Goal: Information Seeking & Learning: Learn about a topic

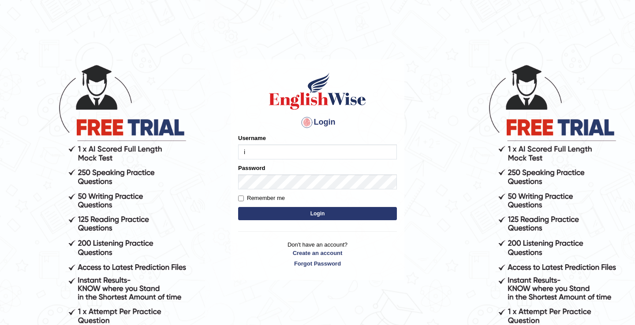
type input "issak"
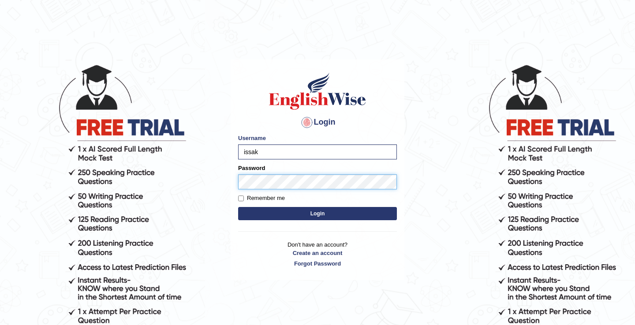
click at [238, 207] on button "Login" at bounding box center [317, 213] width 159 height 13
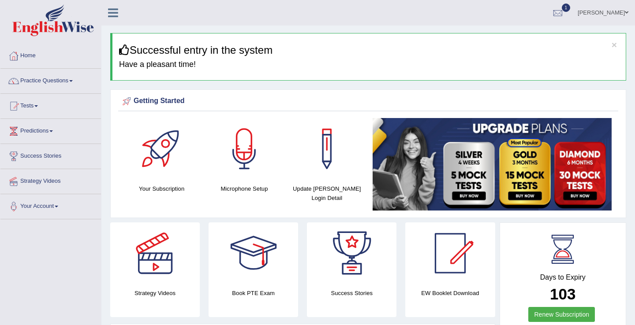
click at [26, 107] on link "Tests" at bounding box center [50, 105] width 101 height 22
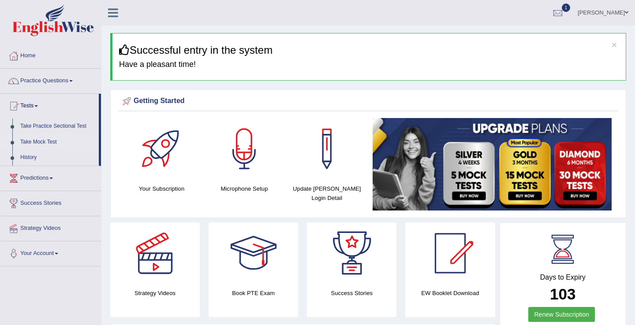
click at [41, 143] on link "Take Mock Test" at bounding box center [57, 142] width 82 height 16
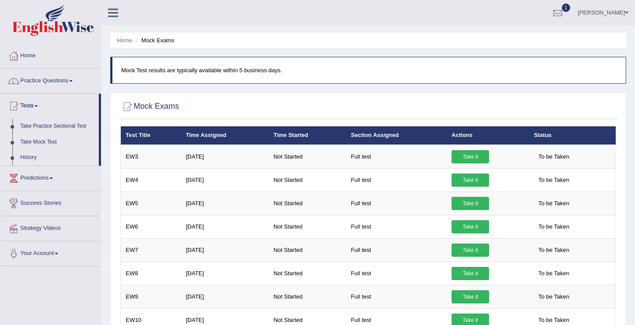
click at [32, 159] on link "History" at bounding box center [57, 158] width 82 height 16
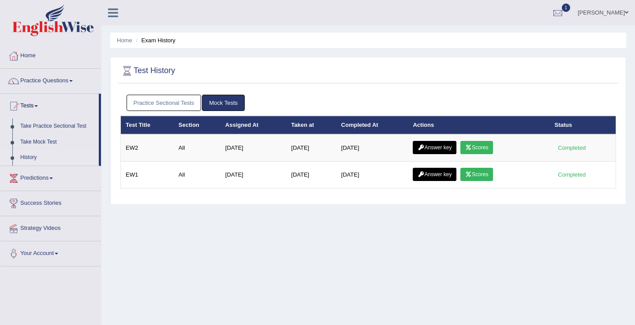
click at [179, 103] on link "Practice Sectional Tests" at bounding box center [164, 103] width 75 height 16
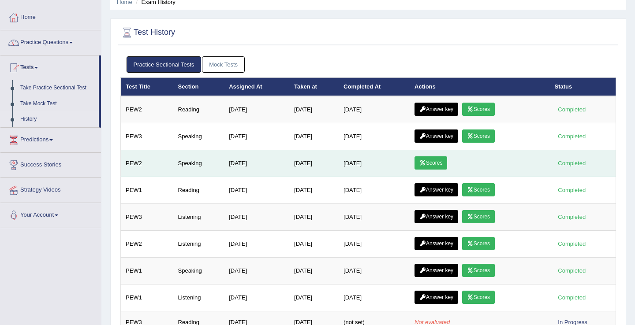
scroll to position [37, 0]
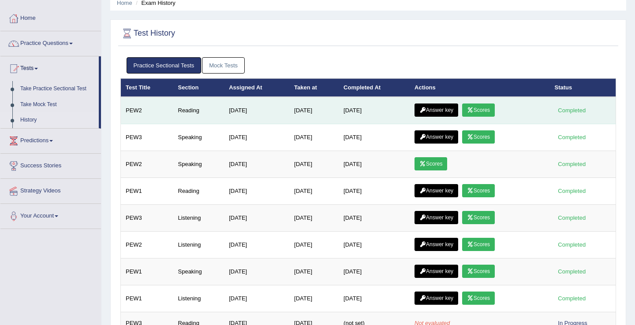
click at [478, 108] on link "Scores" at bounding box center [478, 110] width 33 height 13
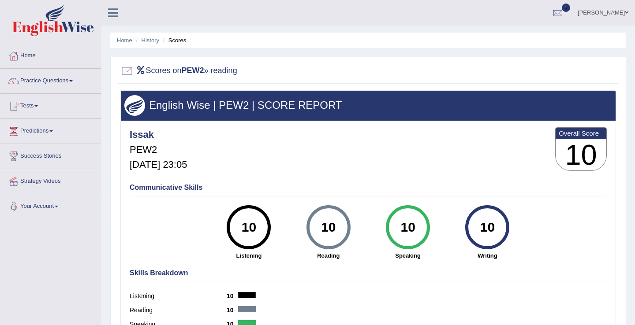
click at [146, 41] on link "History" at bounding box center [151, 40] width 18 height 7
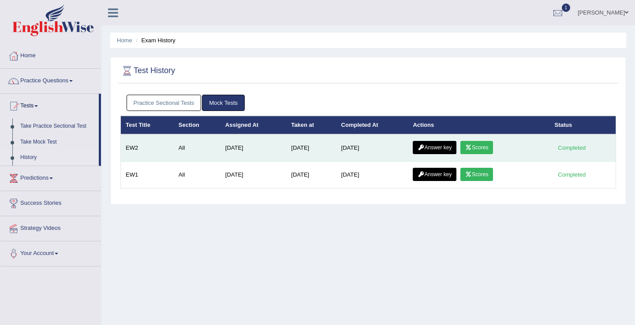
click at [491, 148] on link "Scores" at bounding box center [476, 147] width 33 height 13
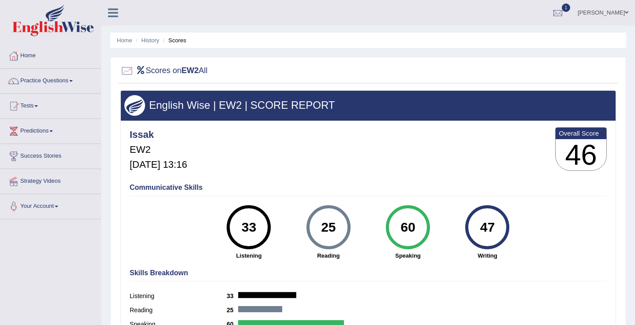
click at [53, 82] on link "Practice Questions" at bounding box center [50, 80] width 101 height 22
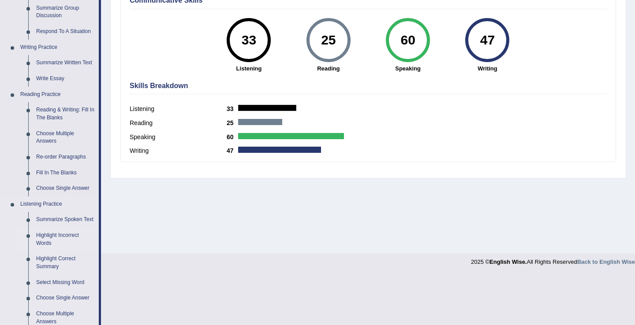
scroll to position [185, 0]
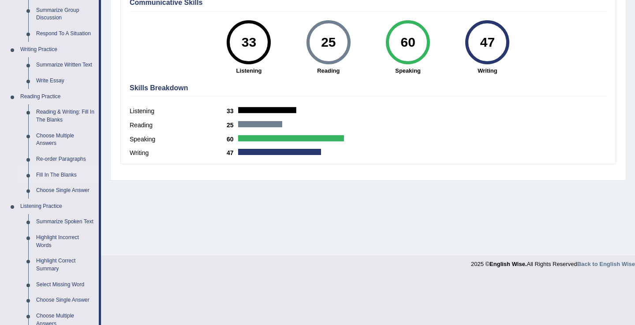
click at [70, 176] on link "Fill In The Blanks" at bounding box center [65, 176] width 67 height 16
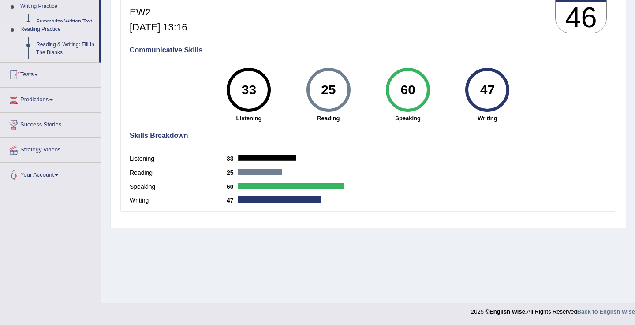
scroll to position [138, 0]
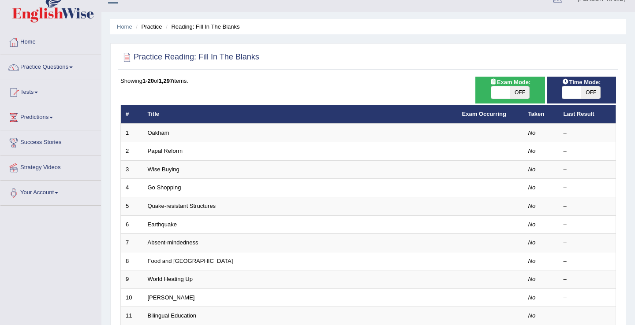
click at [581, 91] on span "OFF" at bounding box center [590, 92] width 19 height 12
checkbox input "true"
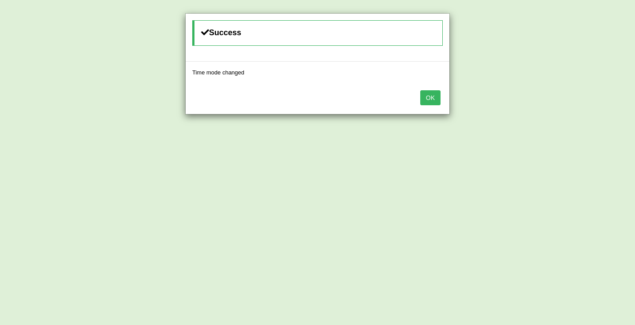
click at [425, 101] on button "OK" at bounding box center [430, 97] width 20 height 15
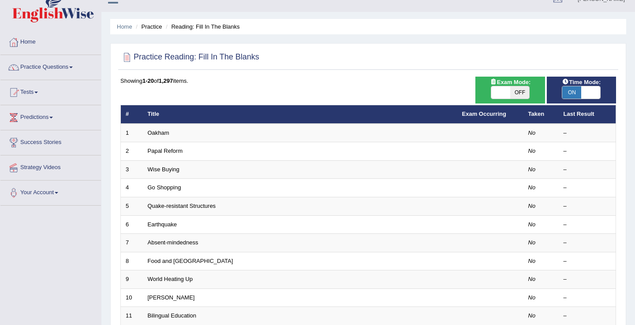
click at [502, 92] on span at bounding box center [500, 92] width 19 height 12
checkbox input "true"
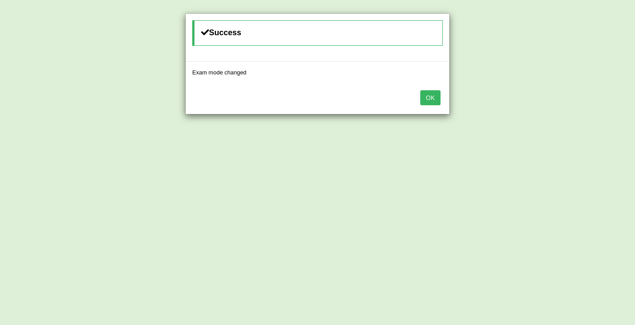
click at [430, 97] on button "OK" at bounding box center [430, 97] width 20 height 15
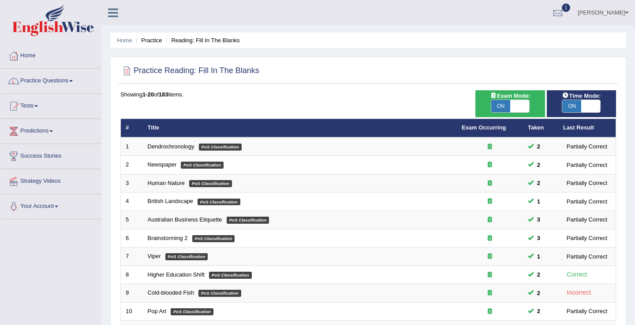
scroll to position [258, 0]
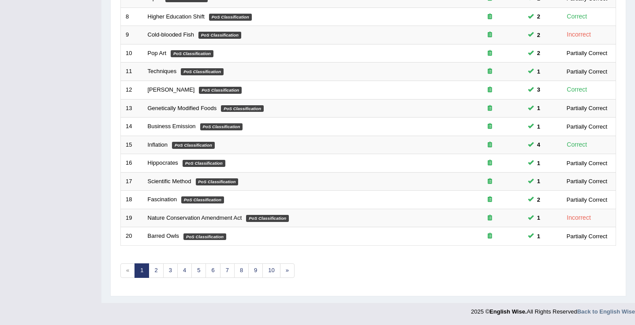
click at [161, 272] on link "2" at bounding box center [156, 271] width 15 height 15
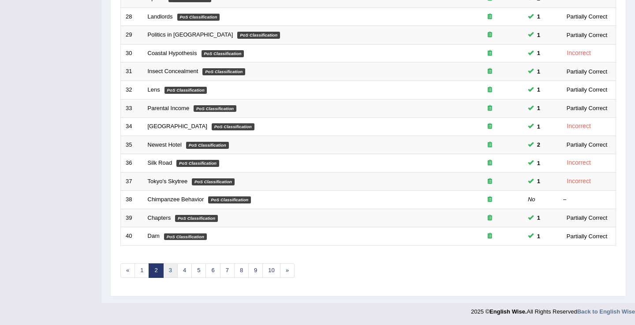
click at [174, 270] on link "3" at bounding box center [170, 271] width 15 height 15
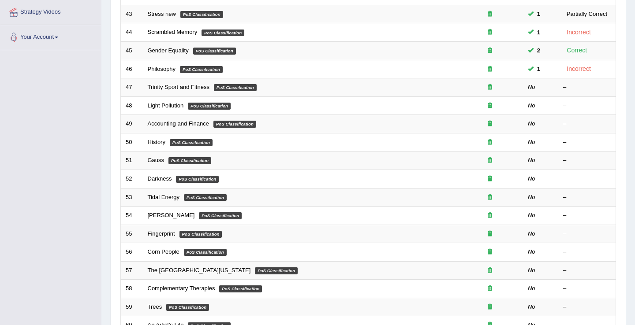
scroll to position [157, 0]
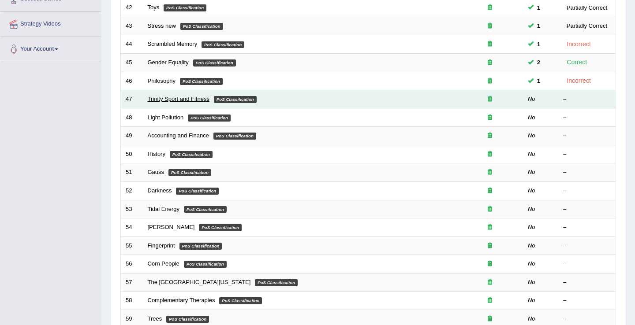
click at [178, 98] on link "Trinity Sport and Fitness" at bounding box center [179, 99] width 62 height 7
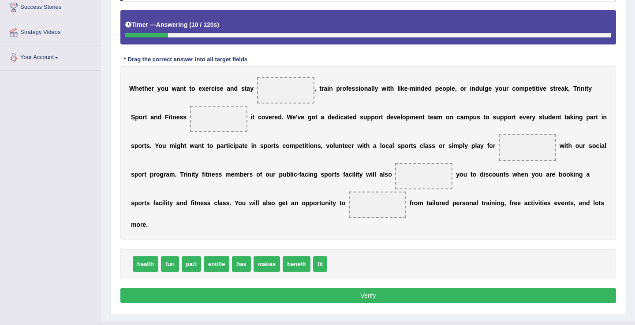
scroll to position [148, 0]
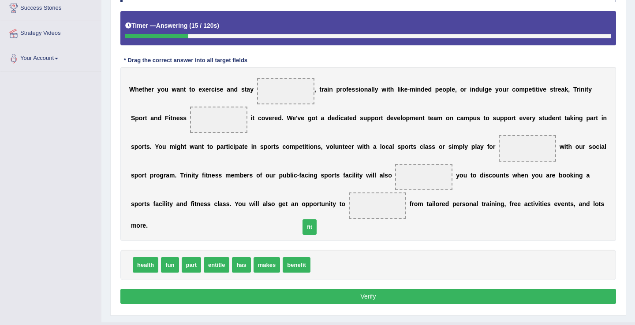
drag, startPoint x: 318, startPoint y: 269, endPoint x: 286, endPoint y: 96, distance: 175.5
click at [303, 220] on span "fit" at bounding box center [310, 227] width 14 height 15
drag, startPoint x: 321, startPoint y: 268, endPoint x: 303, endPoint y: 160, distance: 110.0
click at [303, 183] on span "fit" at bounding box center [301, 190] width 14 height 15
drag, startPoint x: 321, startPoint y: 270, endPoint x: 315, endPoint y: 136, distance: 133.8
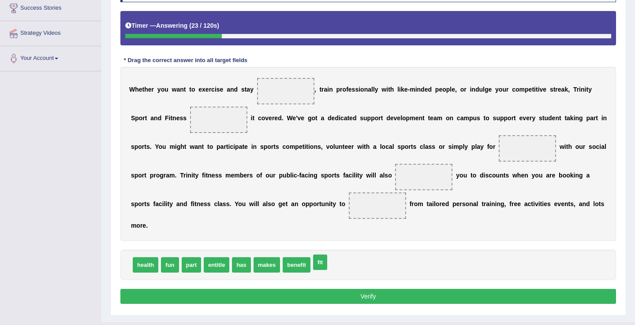
click at [315, 255] on span "fit" at bounding box center [320, 262] width 14 height 15
drag, startPoint x: 321, startPoint y: 264, endPoint x: 288, endPoint y: 99, distance: 167.9
drag, startPoint x: 287, startPoint y: 93, endPoint x: 226, endPoint y: 131, distance: 71.5
drag, startPoint x: 146, startPoint y: 276, endPoint x: 272, endPoint y: 123, distance: 198.0
click at [272, 123] on div "Instructions: In the text below some words are missing. Drag words from the box…" at bounding box center [368, 139] width 500 height 343
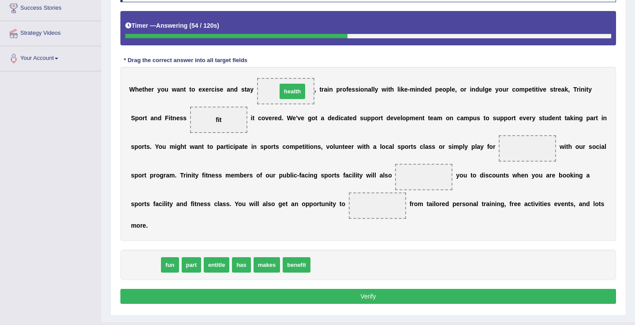
drag, startPoint x: 147, startPoint y: 272, endPoint x: 307, endPoint y: 82, distance: 248.2
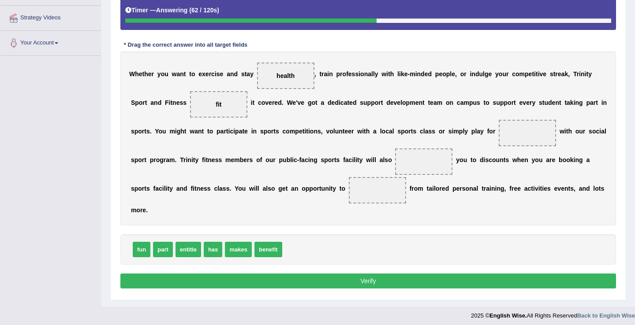
scroll to position [168, 0]
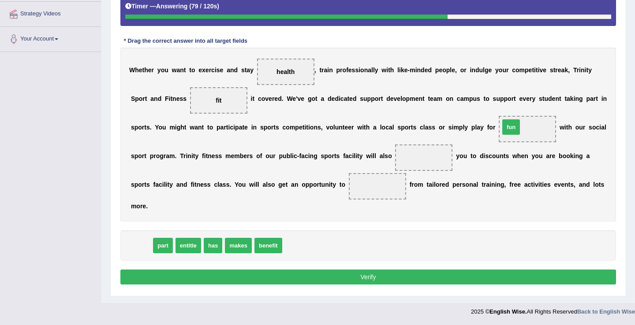
drag, startPoint x: 145, startPoint y: 248, endPoint x: 522, endPoint y: 129, distance: 394.8
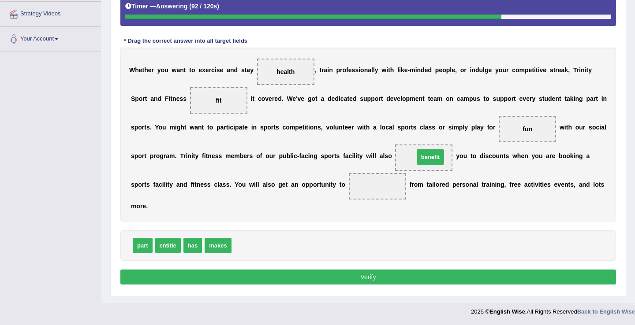
drag, startPoint x: 247, startPoint y: 244, endPoint x: 429, endPoint y: 155, distance: 203.1
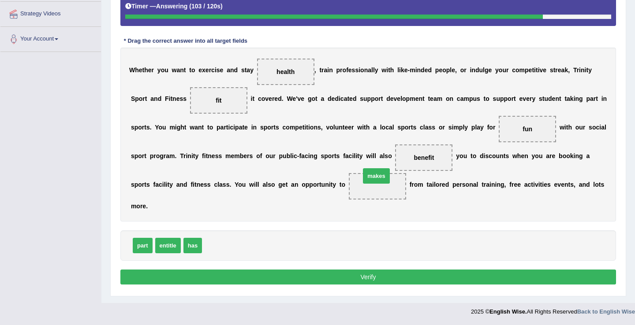
drag, startPoint x: 211, startPoint y: 246, endPoint x: 370, endPoint y: 176, distance: 173.4
drag, startPoint x: 355, startPoint y: 183, endPoint x: 295, endPoint y: 254, distance: 94.2
click at [295, 254] on div "Instructions: In the text below some words are missing. Drag words from the box…" at bounding box center [368, 120] width 500 height 343
drag, startPoint x: 133, startPoint y: 250, endPoint x: 378, endPoint y: 181, distance: 255.0
click at [286, 283] on button "Verify" at bounding box center [368, 277] width 496 height 15
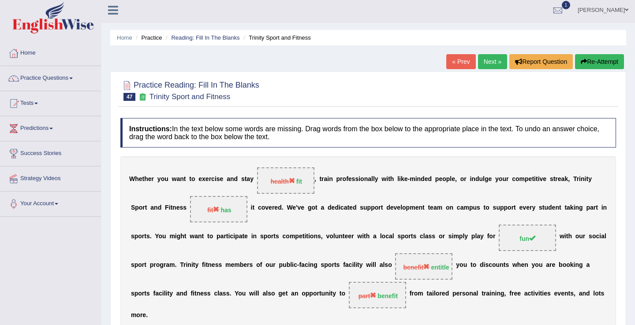
scroll to position [0, 0]
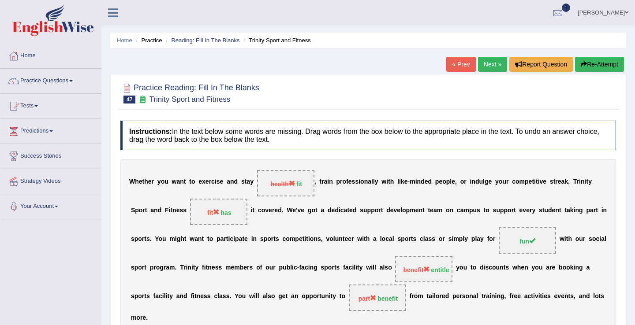
click at [489, 64] on link "Next »" at bounding box center [492, 64] width 29 height 15
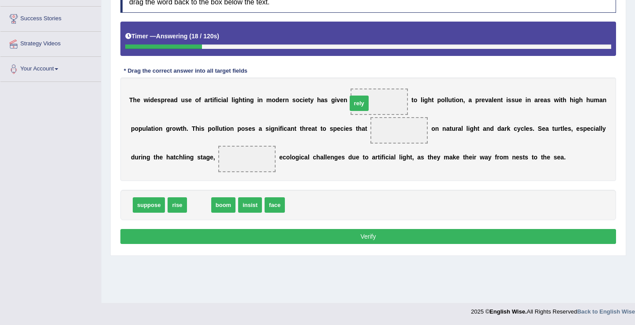
drag, startPoint x: 203, startPoint y: 200, endPoint x: 363, endPoint y: 97, distance: 190.0
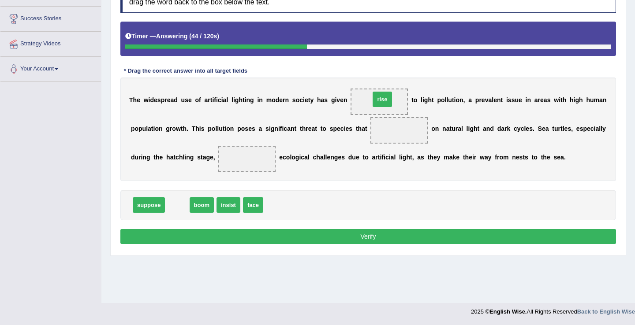
drag, startPoint x: 178, startPoint y: 205, endPoint x: 383, endPoint y: 99, distance: 230.8
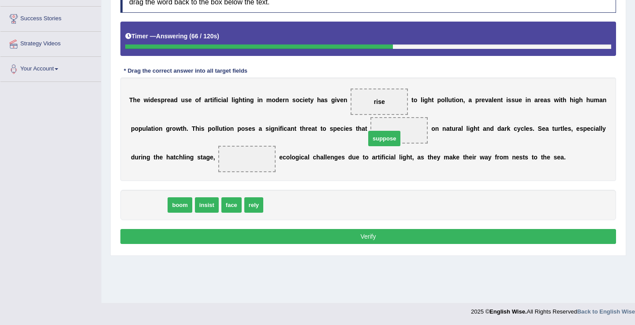
drag, startPoint x: 160, startPoint y: 204, endPoint x: 397, endPoint y: 134, distance: 247.7
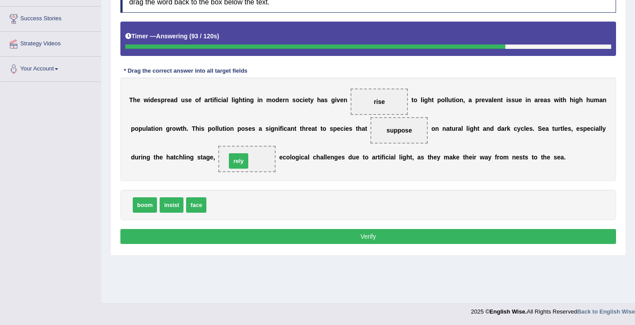
drag, startPoint x: 213, startPoint y: 205, endPoint x: 233, endPoint y: 161, distance: 48.4
click at [233, 243] on button "Verify" at bounding box center [368, 236] width 496 height 15
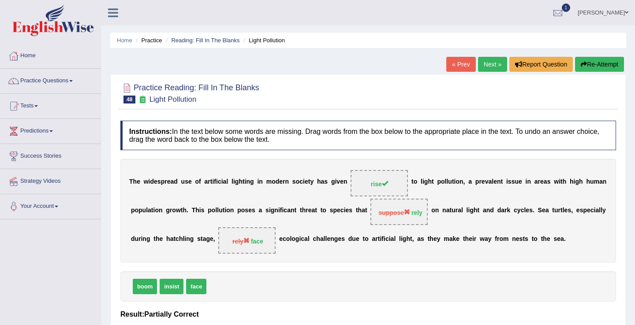
click at [484, 64] on link "Next »" at bounding box center [492, 64] width 29 height 15
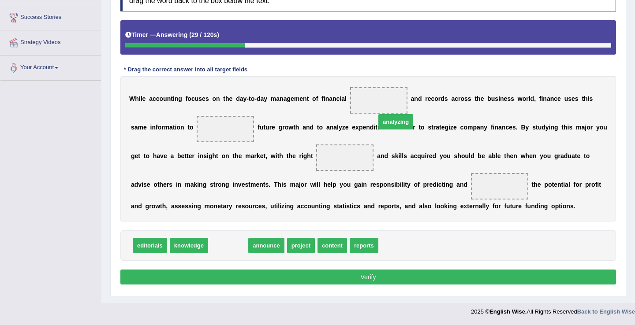
drag, startPoint x: 232, startPoint y: 245, endPoint x: 396, endPoint y: 106, distance: 214.7
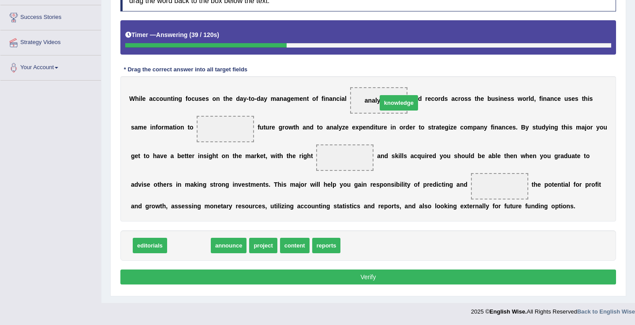
drag, startPoint x: 189, startPoint y: 246, endPoint x: 399, endPoint y: 103, distance: 254.2
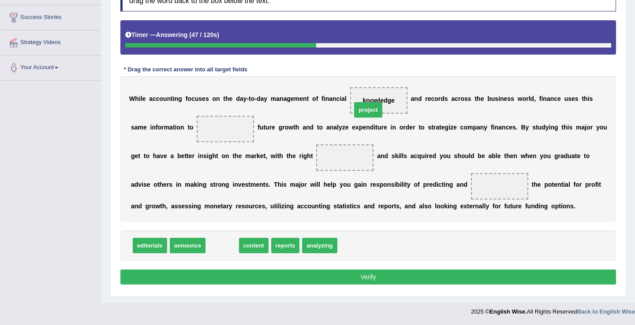
drag, startPoint x: 222, startPoint y: 244, endPoint x: 371, endPoint y: 97, distance: 209.2
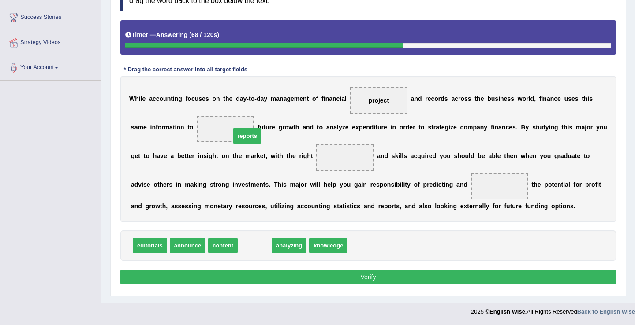
drag, startPoint x: 263, startPoint y: 251, endPoint x: 256, endPoint y: 141, distance: 110.5
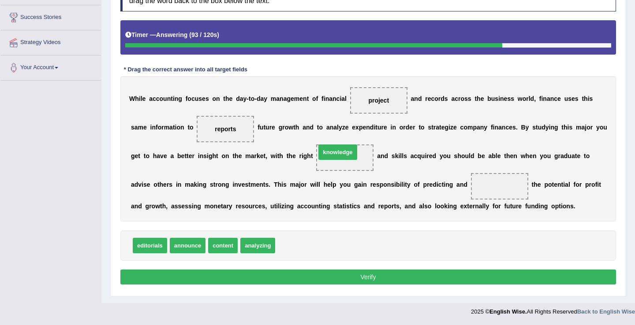
drag, startPoint x: 288, startPoint y: 244, endPoint x: 329, endPoint y: 150, distance: 101.9
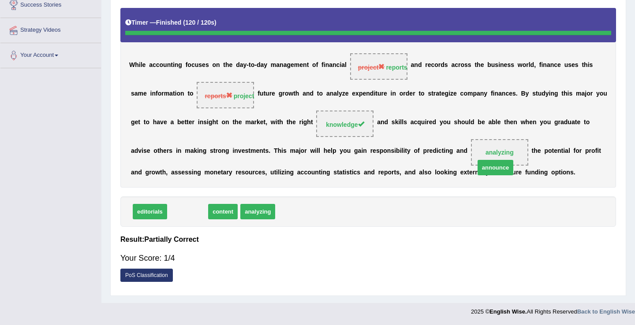
scroll to position [152, 0]
drag, startPoint x: 190, startPoint y: 246, endPoint x: 511, endPoint y: 188, distance: 326.2
click at [511, 188] on div "Instructions: In the text below some words are missing. Drag words from the box…" at bounding box center [368, 128] width 500 height 326
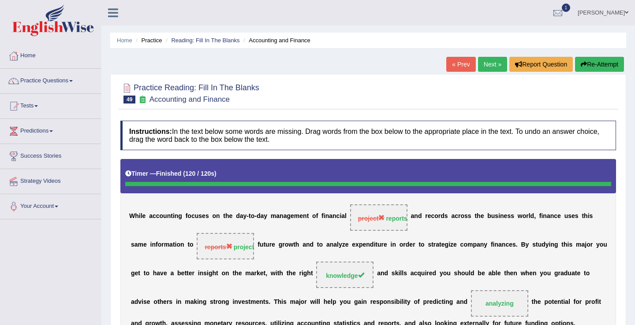
click at [478, 62] on link "Next »" at bounding box center [492, 64] width 29 height 15
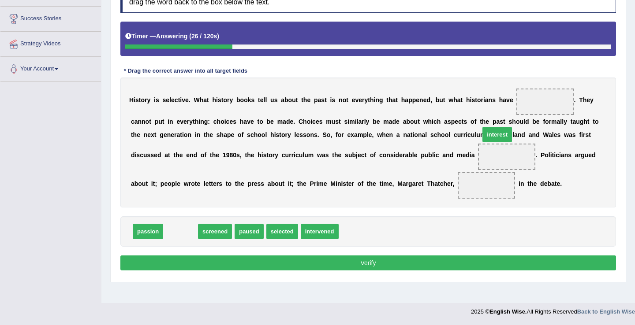
drag, startPoint x: 178, startPoint y: 234, endPoint x: 508, endPoint y: 134, distance: 345.1
click at [508, 134] on span "interest" at bounding box center [497, 134] width 30 height 15
drag, startPoint x: 183, startPoint y: 234, endPoint x: 511, endPoint y: 104, distance: 352.4
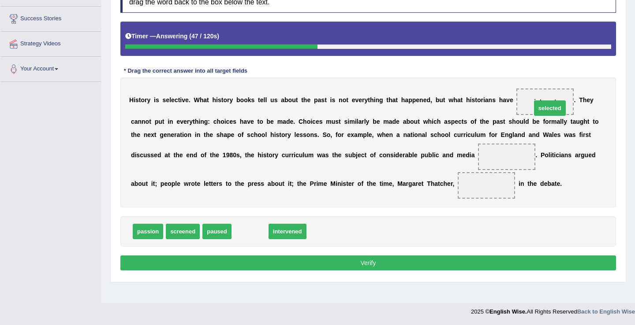
drag, startPoint x: 246, startPoint y: 236, endPoint x: 545, endPoint y: 112, distance: 324.5
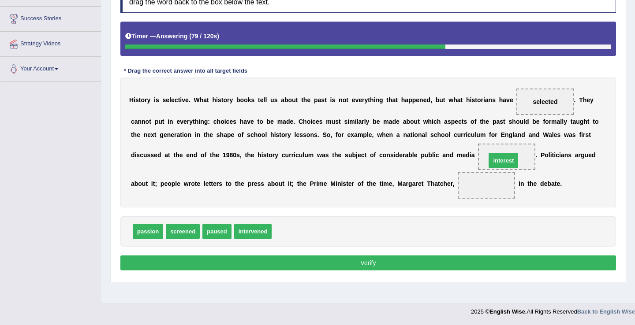
drag, startPoint x: 292, startPoint y: 231, endPoint x: 506, endPoint y: 160, distance: 225.8
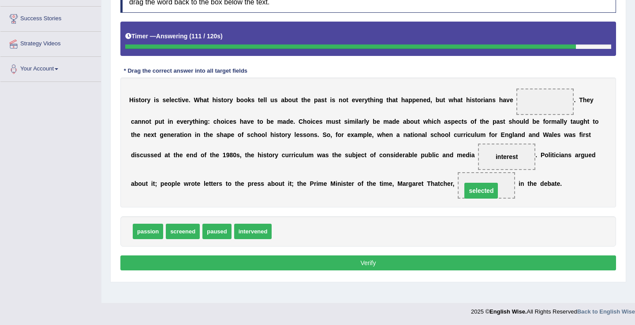
drag, startPoint x: 534, startPoint y: 101, endPoint x: 470, endPoint y: 190, distance: 109.6
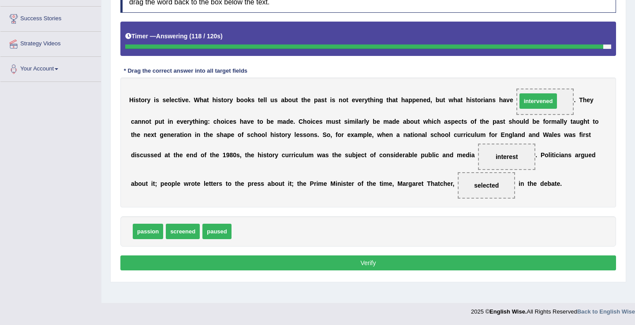
drag, startPoint x: 250, startPoint y: 235, endPoint x: 536, endPoint y: 103, distance: 314.3
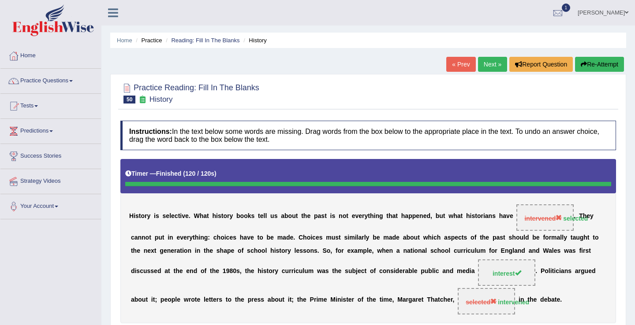
click at [46, 85] on link "Practice Questions" at bounding box center [50, 80] width 101 height 22
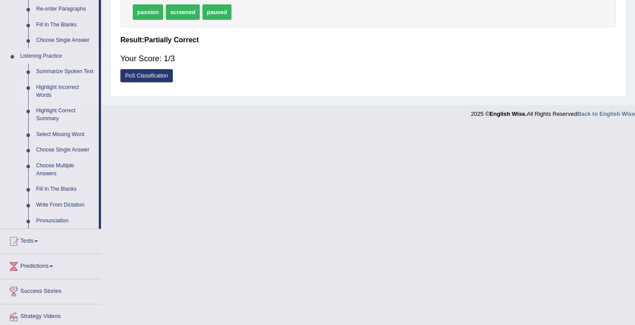
scroll to position [374, 0]
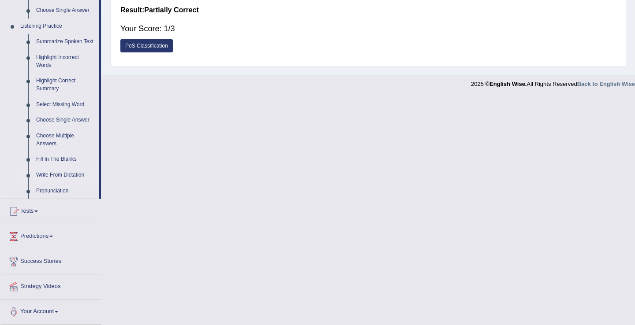
click at [78, 173] on link "Write From Dictation" at bounding box center [65, 176] width 67 height 16
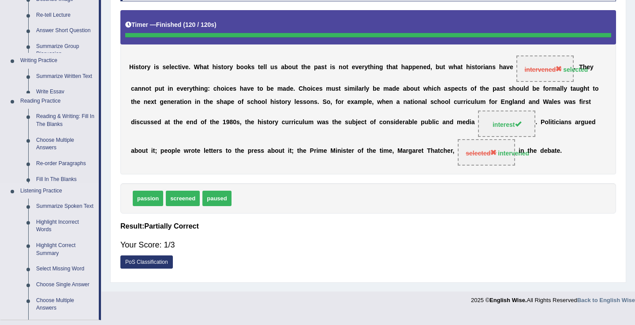
scroll to position [138, 0]
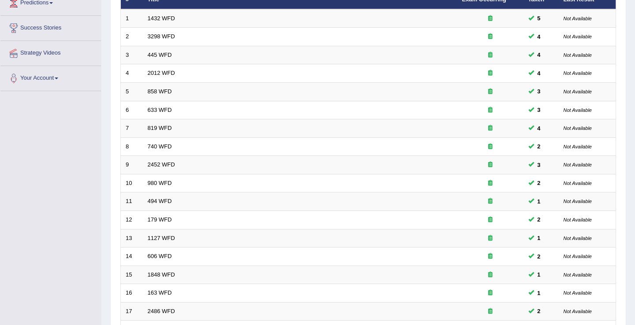
scroll to position [258, 0]
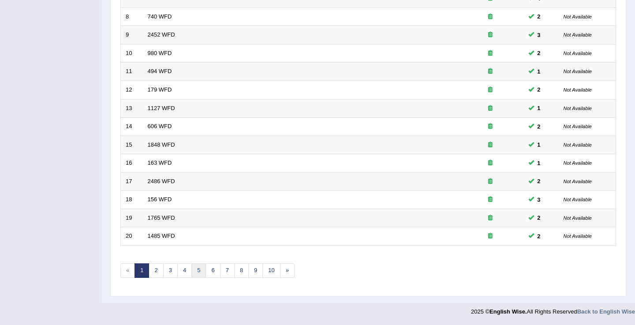
click at [194, 271] on link "5" at bounding box center [198, 271] width 15 height 15
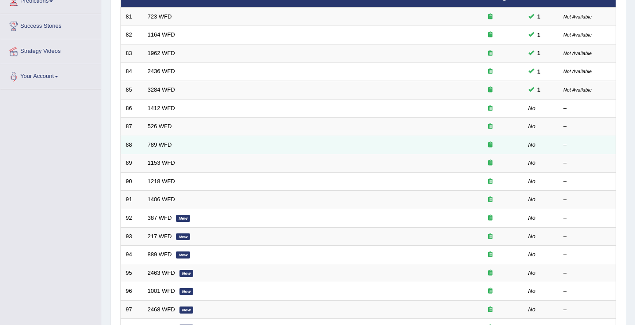
scroll to position [130, 0]
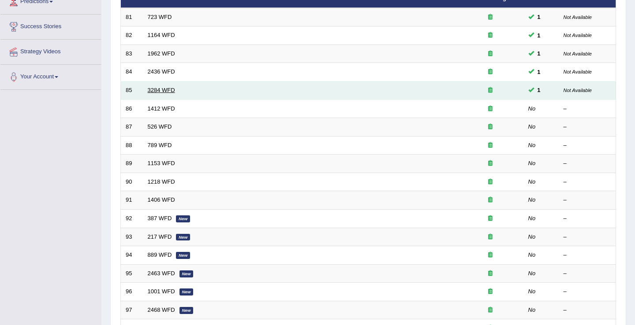
click at [158, 89] on link "3284 WFD" at bounding box center [161, 90] width 27 height 7
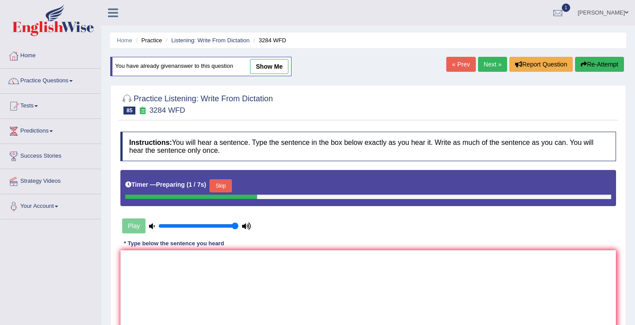
click at [486, 57] on link "Next »" at bounding box center [492, 64] width 29 height 15
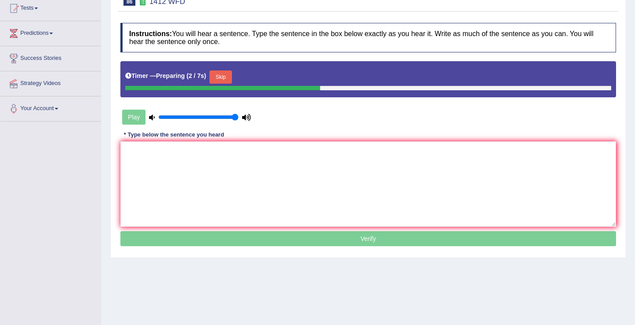
click at [228, 80] on button "Skip" at bounding box center [220, 77] width 22 height 13
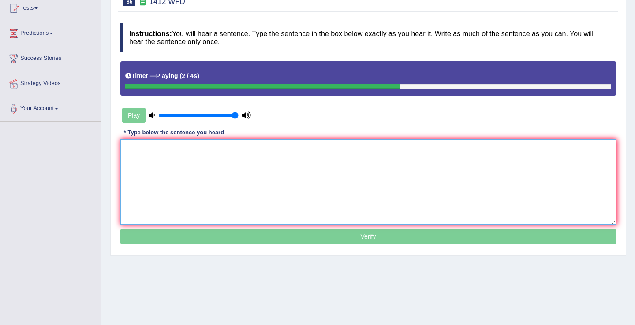
click at [225, 173] on textarea at bounding box center [368, 182] width 496 height 86
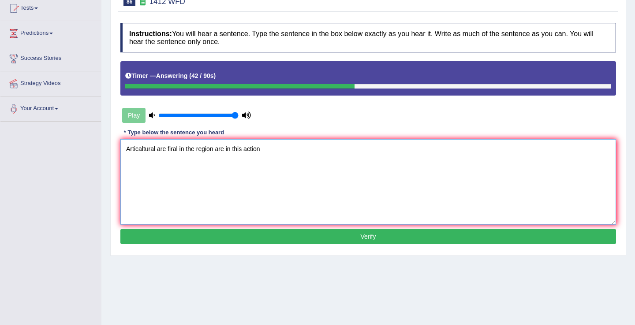
click at [160, 149] on textarea "Articaltural are firal in the region are in this action" at bounding box center [368, 182] width 496 height 86
click at [157, 150] on textarea "Articaltural are firal in the region are in this action" at bounding box center [368, 182] width 496 height 86
type textarea "Articaltural more this area are firal in the region are in this action"
click at [261, 236] on button "Verify" at bounding box center [368, 236] width 496 height 15
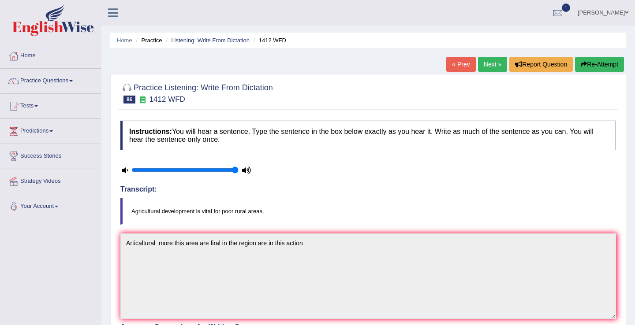
click at [487, 65] on link "Next »" at bounding box center [492, 64] width 29 height 15
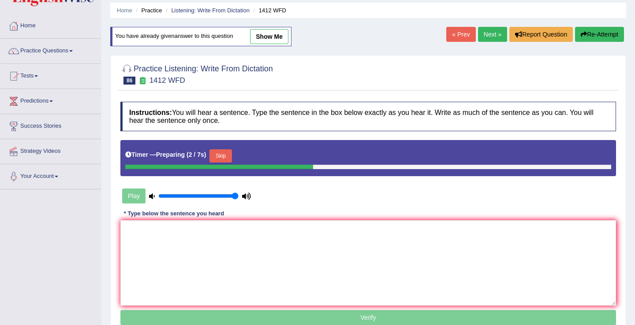
scroll to position [19, 0]
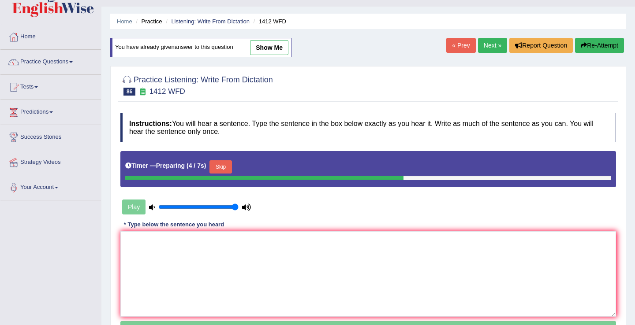
click at [273, 46] on link "show me" at bounding box center [269, 47] width 38 height 15
type textarea "Articaltural more this area are firal in the region are in this action"
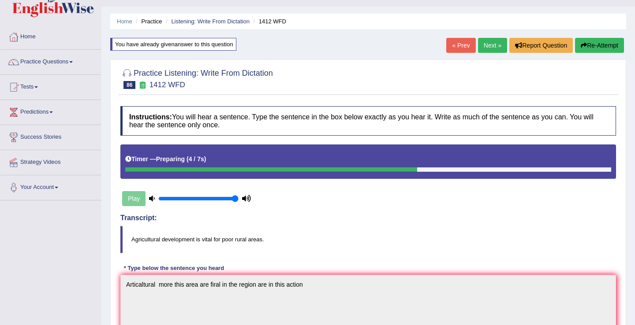
click at [485, 49] on link "Next »" at bounding box center [492, 45] width 29 height 15
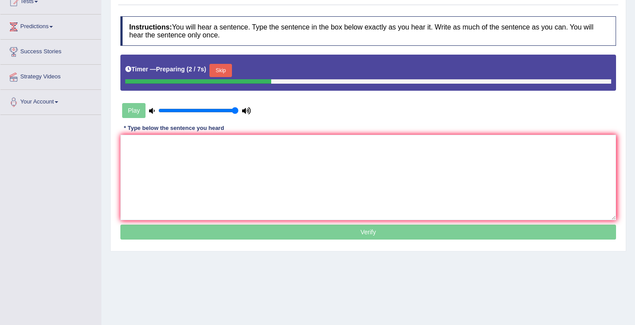
click at [221, 70] on button "Skip" at bounding box center [220, 70] width 22 height 13
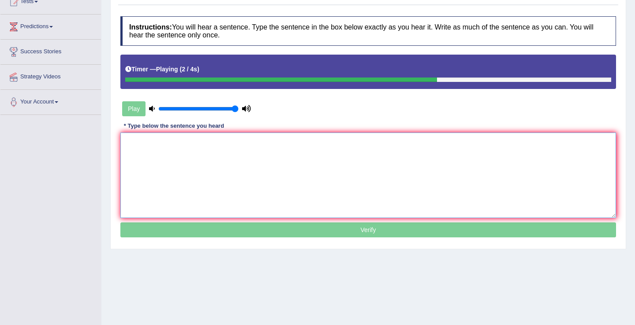
click at [203, 155] on textarea at bounding box center [368, 176] width 496 height 86
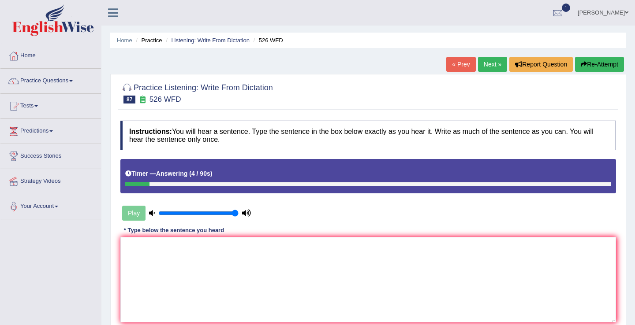
click at [459, 62] on link "« Prev" at bounding box center [460, 64] width 29 height 15
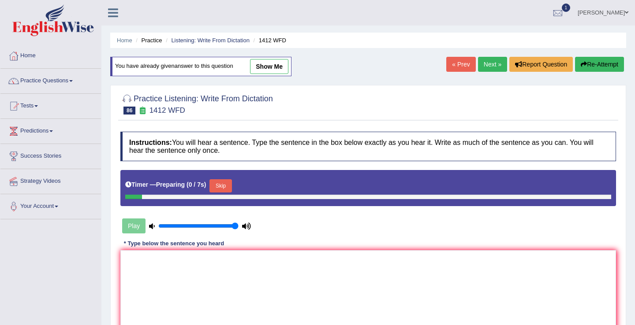
click at [484, 63] on link "Next »" at bounding box center [492, 64] width 29 height 15
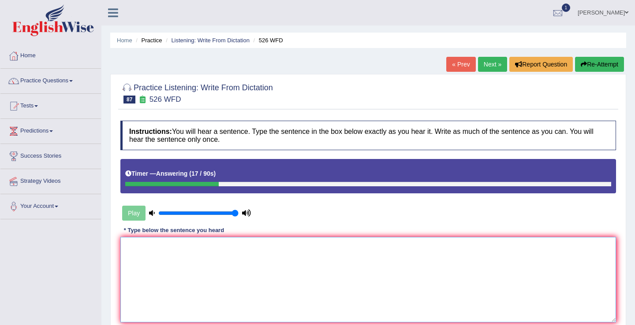
click at [265, 280] on textarea at bounding box center [368, 280] width 496 height 86
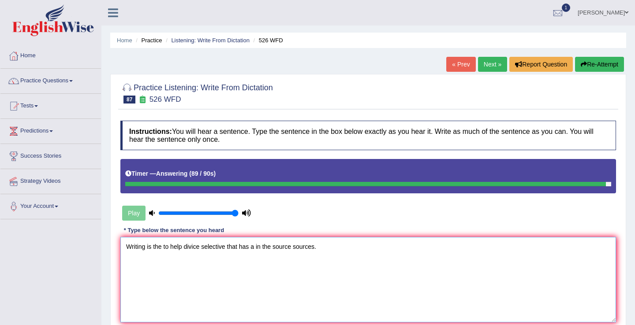
click at [149, 250] on textarea "Writing is the to help divice selective that has a in the source sources." at bounding box center [368, 280] width 496 height 86
type textarea "Writing ias the to help divice selective that has a in the source sources."
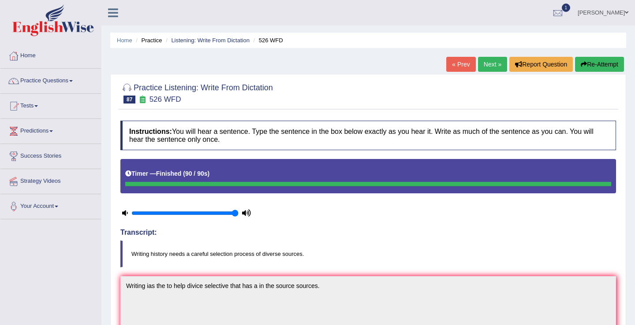
click at [486, 64] on link "Next »" at bounding box center [492, 64] width 29 height 15
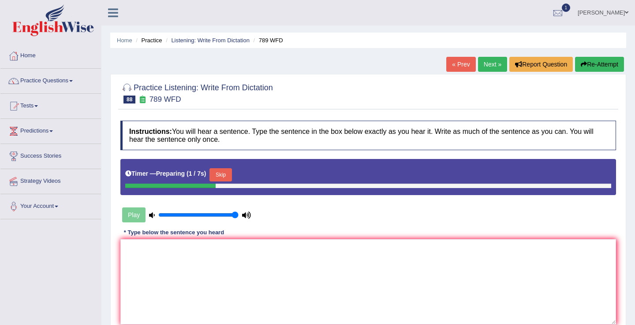
click at [218, 176] on button "Skip" at bounding box center [220, 174] width 22 height 13
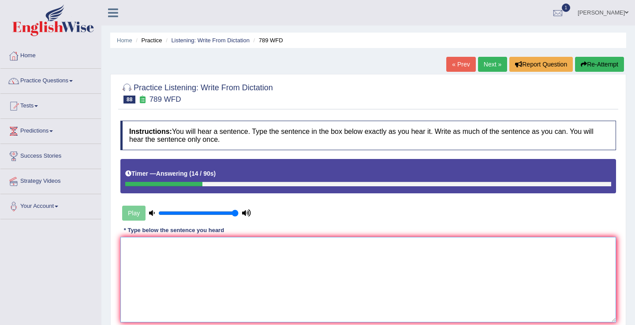
click at [216, 271] on textarea at bounding box center [368, 280] width 496 height 86
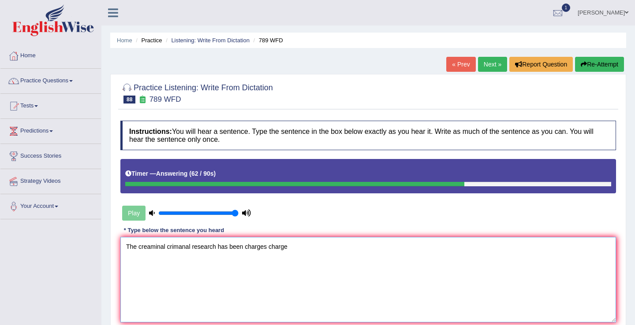
click at [245, 247] on textarea "The creaminal crimanal research has been charges charge" at bounding box center [368, 280] width 496 height 86
click at [310, 247] on textarea "The creaminal crimanal research has been will be charges charge" at bounding box center [368, 280] width 496 height 86
type textarea "The creaminal crimanal research has been will be charges charge."
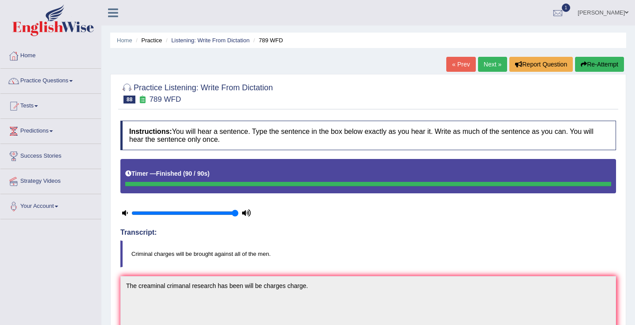
click at [459, 64] on link "« Prev" at bounding box center [460, 64] width 29 height 15
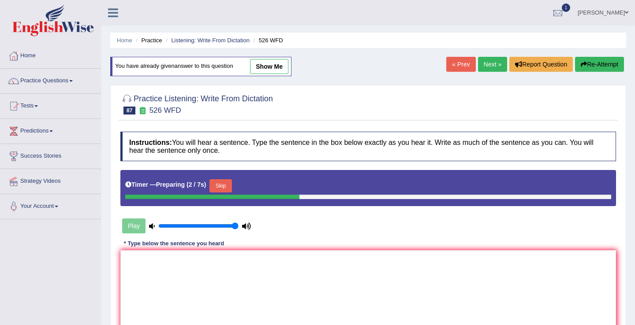
click at [223, 188] on button "Skip" at bounding box center [220, 185] width 22 height 13
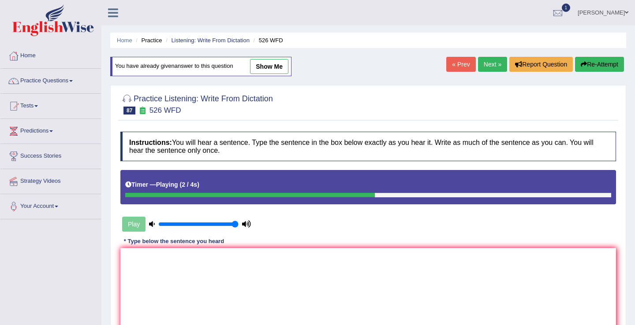
click at [487, 59] on link "Next »" at bounding box center [492, 64] width 29 height 15
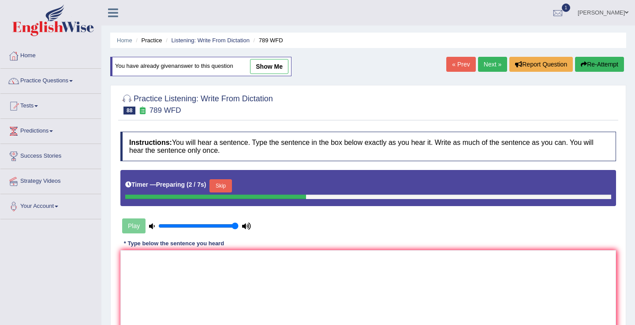
click at [222, 187] on button "Skip" at bounding box center [220, 185] width 22 height 13
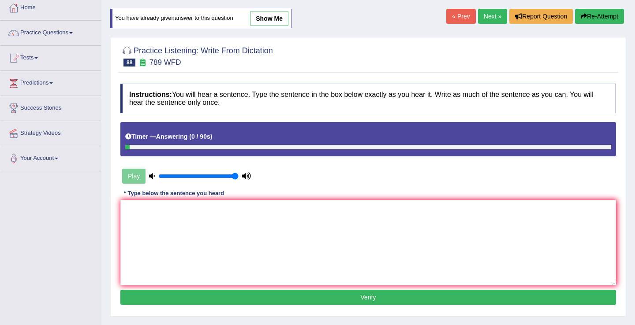
scroll to position [53, 0]
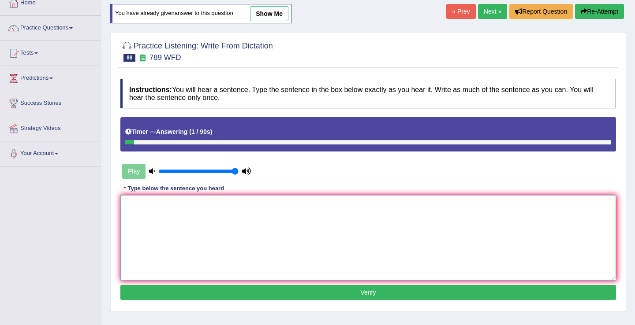
click at [207, 217] on textarea at bounding box center [368, 238] width 496 height 86
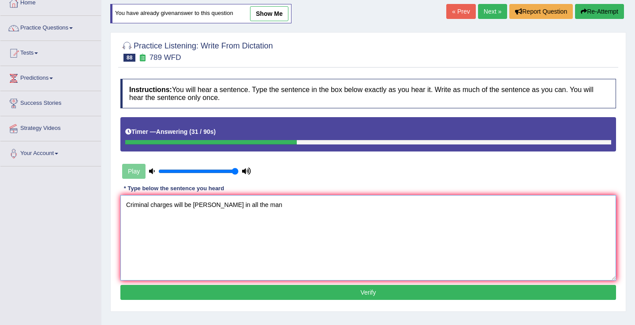
click at [214, 205] on textarea "Criminal charges will be bourgh in all the man" at bounding box center [368, 238] width 496 height 86
click at [302, 208] on textarea "Criminal charges will be bourgh charges charge in all the man" at bounding box center [368, 238] width 496 height 86
type textarea "Criminal charges will be bourgh charges charge in all the man."
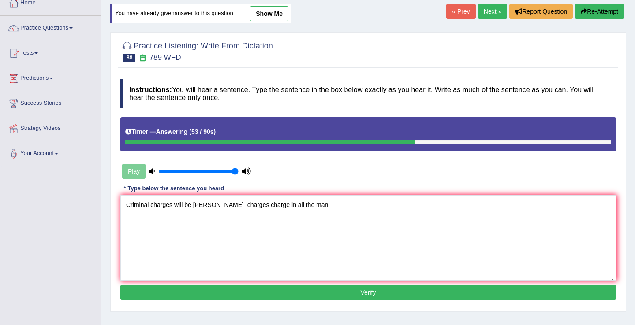
click at [283, 299] on button "Verify" at bounding box center [368, 292] width 496 height 15
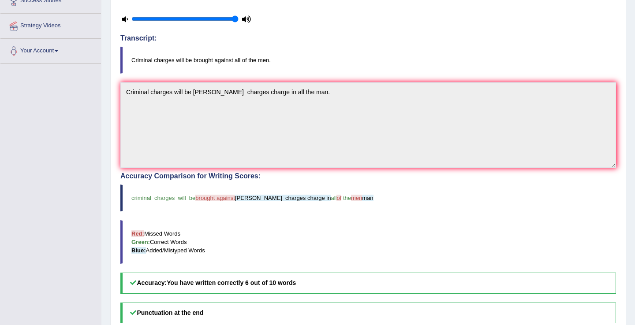
scroll to position [0, 0]
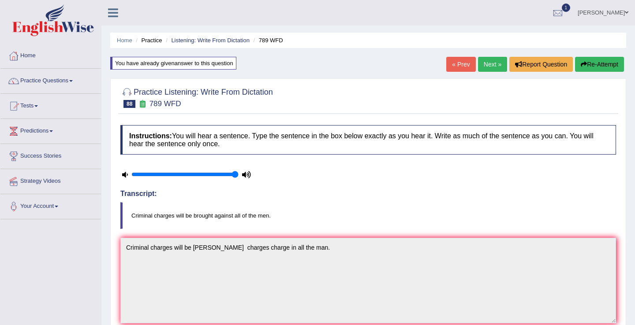
click at [493, 68] on link "Next »" at bounding box center [492, 64] width 29 height 15
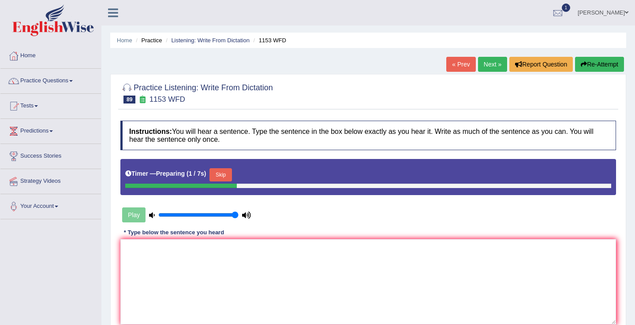
click at [229, 175] on button "Skip" at bounding box center [220, 174] width 22 height 13
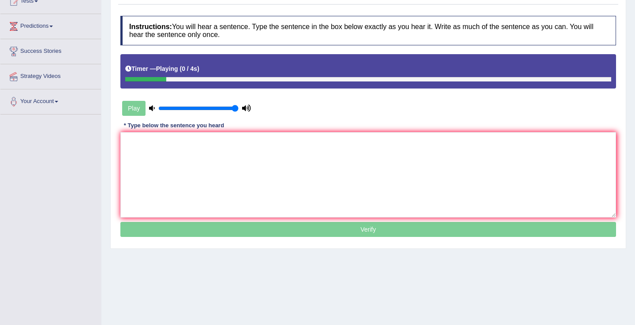
scroll to position [123, 0]
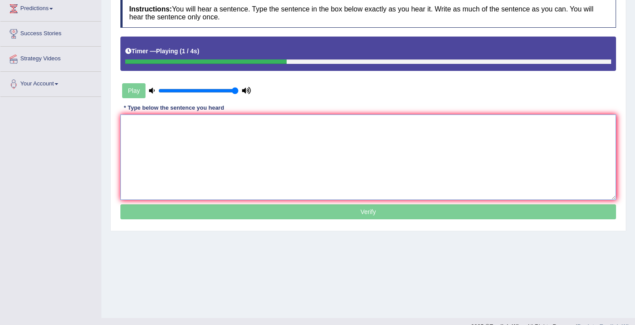
click at [233, 167] on textarea at bounding box center [368, 158] width 496 height 86
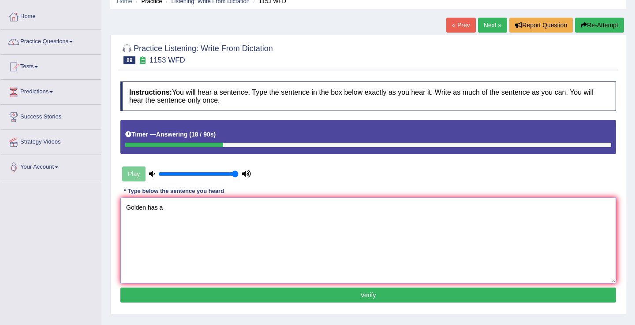
scroll to position [46, 0]
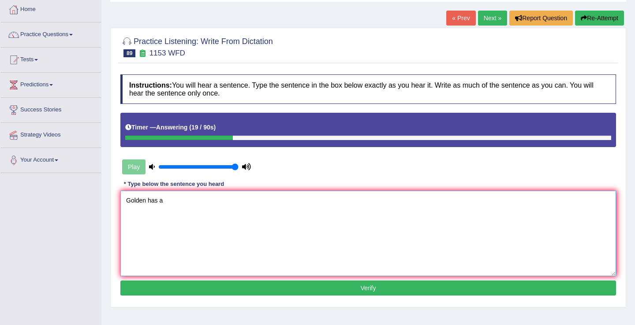
type textarea "Golden has a"
click at [461, 25] on link "« Prev" at bounding box center [460, 18] width 29 height 15
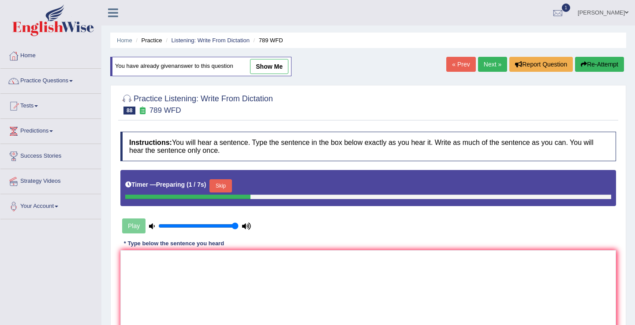
click at [490, 66] on link "Next »" at bounding box center [492, 64] width 29 height 15
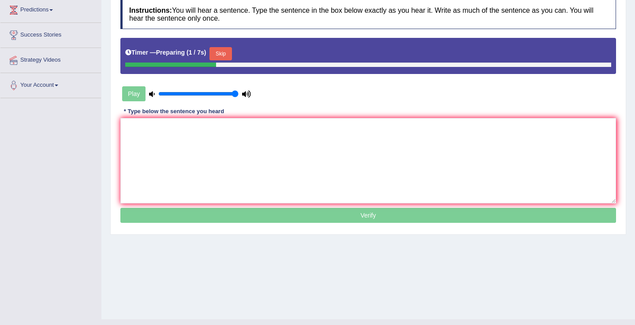
scroll to position [112, 0]
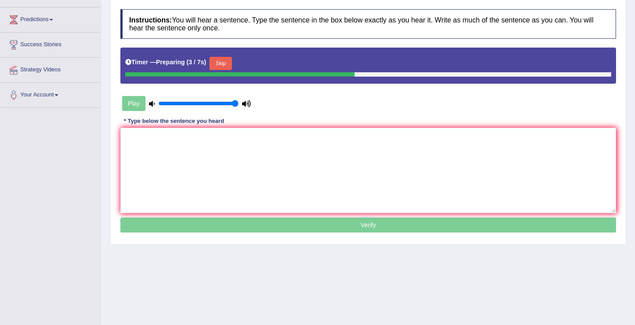
click at [217, 64] on button "Skip" at bounding box center [220, 63] width 22 height 13
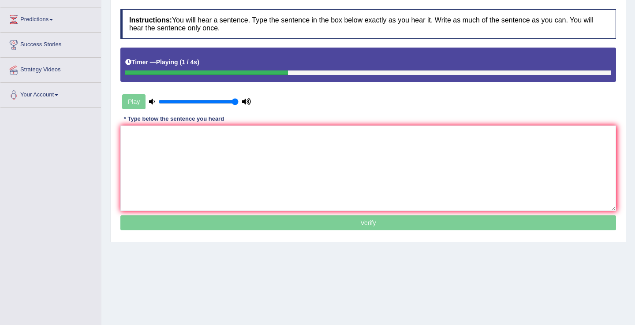
scroll to position [137, 0]
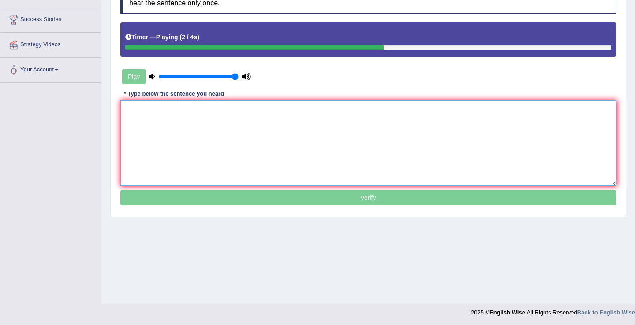
click at [226, 124] on textarea at bounding box center [368, 144] width 496 height 86
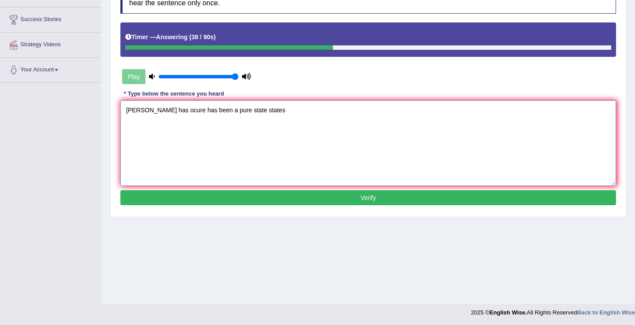
click at [209, 113] on textarea "Gorden has ocure has been a pure state states" at bounding box center [368, 144] width 496 height 86
click at [146, 108] on textarea "Gorden has ocure has been a of the pure state states" at bounding box center [368, 144] width 496 height 86
click at [127, 111] on textarea "Gorden has ocure has been a of the pure state states" at bounding box center [368, 144] width 496 height 86
click at [162, 109] on textarea "The Gorden has ocure has been a of the pure state states" at bounding box center [368, 144] width 496 height 86
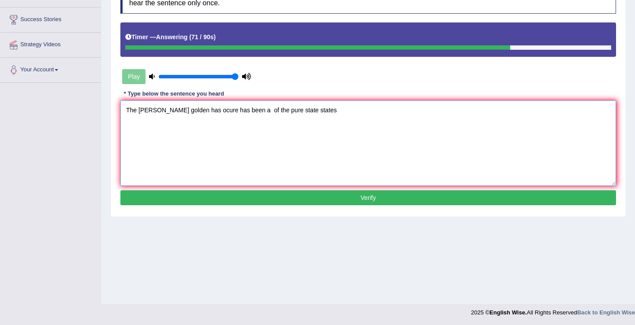
type textarea "The Gorden golden golden has ocure has been a of the pure state states"
click at [229, 199] on button "Verify" at bounding box center [368, 197] width 496 height 15
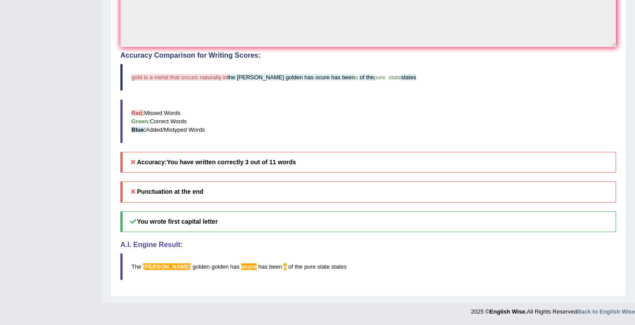
scroll to position [0, 0]
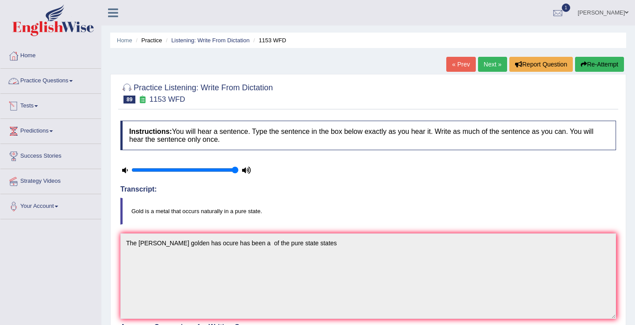
click at [51, 80] on link "Practice Questions" at bounding box center [50, 80] width 101 height 22
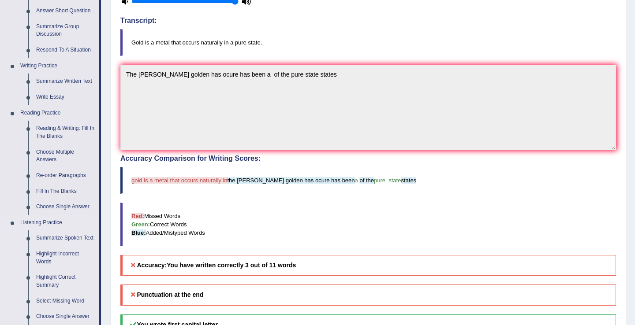
scroll to position [167, 0]
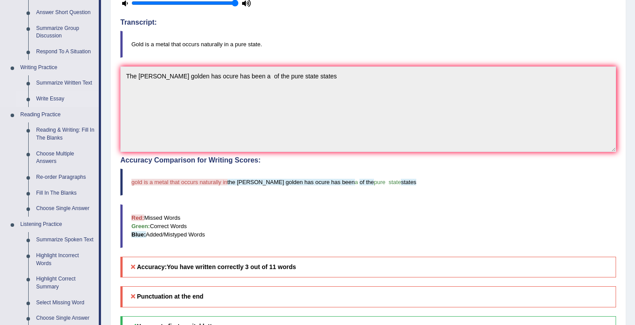
click at [56, 99] on link "Write Essay" at bounding box center [65, 99] width 67 height 16
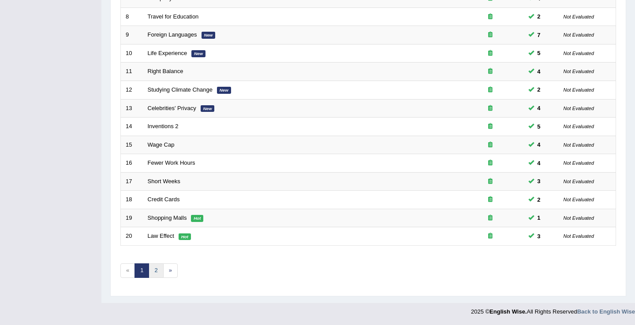
click at [154, 272] on link "2" at bounding box center [156, 271] width 15 height 15
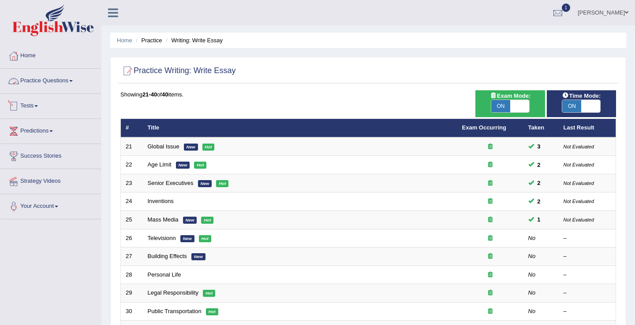
click at [51, 81] on link "Practice Questions" at bounding box center [50, 80] width 101 height 22
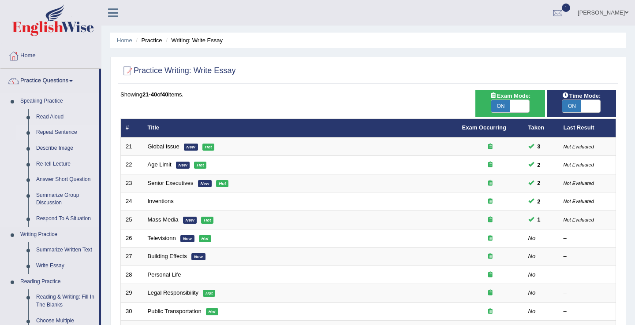
click at [56, 130] on link "Repeat Sentence" at bounding box center [65, 133] width 67 height 16
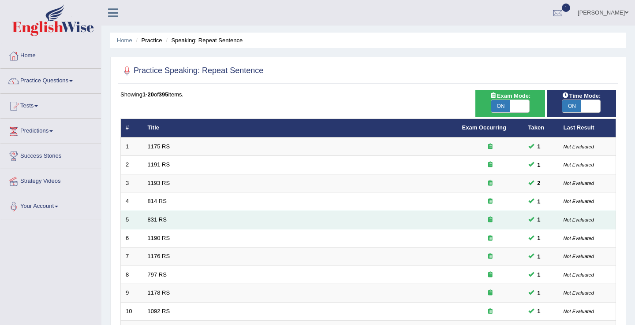
scroll to position [258, 0]
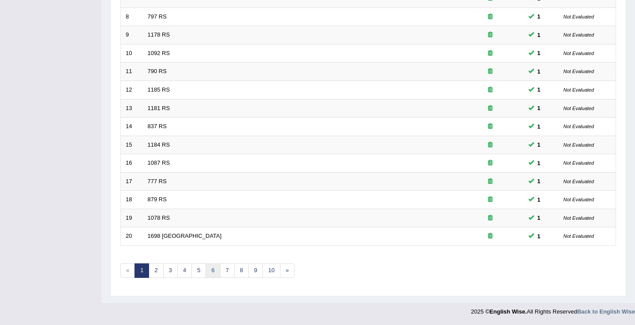
click at [215, 271] on link "6" at bounding box center [212, 271] width 15 height 15
click at [229, 273] on link "7" at bounding box center [227, 271] width 15 height 15
click at [232, 270] on link "8" at bounding box center [227, 271] width 15 height 15
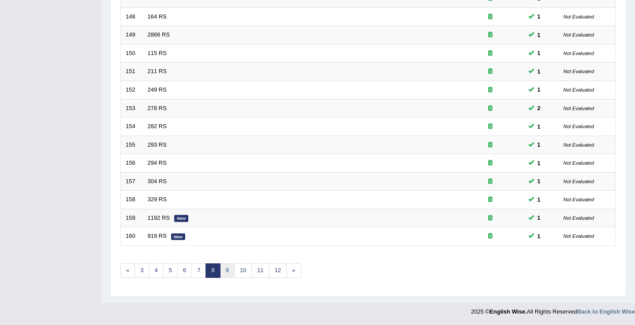
click at [229, 269] on link "9" at bounding box center [227, 271] width 15 height 15
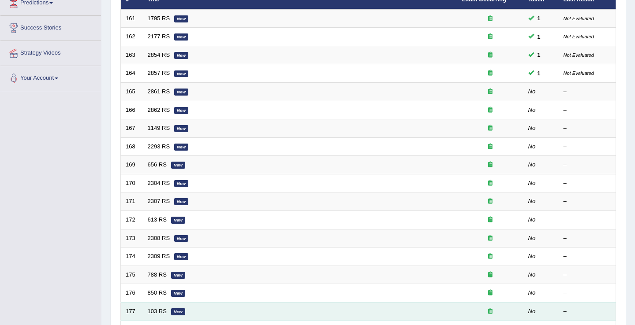
scroll to position [126, 0]
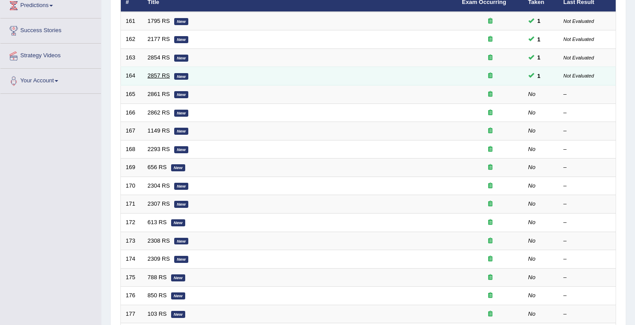
click at [149, 76] on link "2857 RS" at bounding box center [159, 75] width 22 height 7
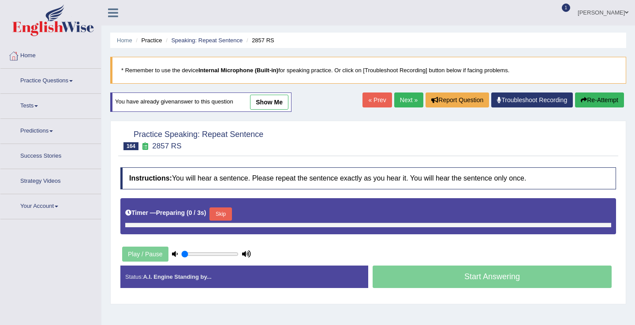
type input "1"
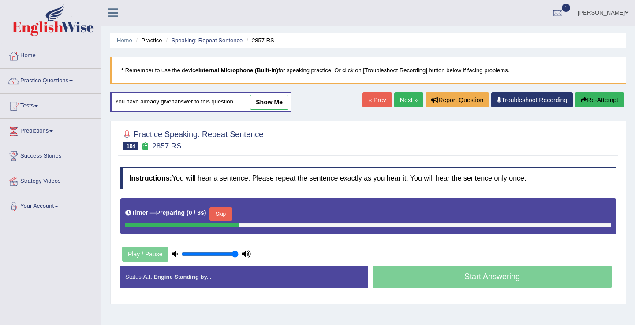
click at [406, 97] on link "Next »" at bounding box center [408, 100] width 29 height 15
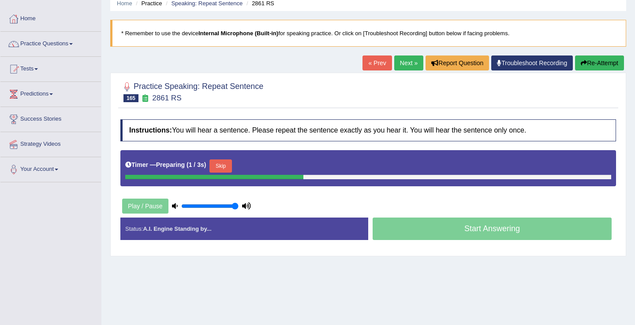
scroll to position [38, 0]
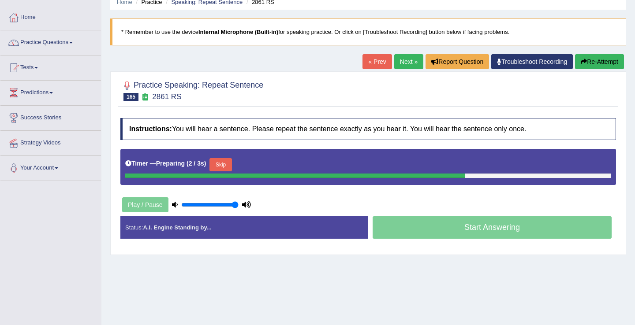
click at [221, 164] on button "Skip" at bounding box center [220, 164] width 22 height 13
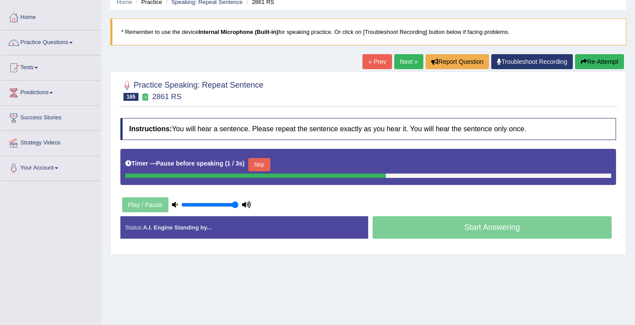
click at [266, 167] on button "Skip" at bounding box center [259, 164] width 22 height 13
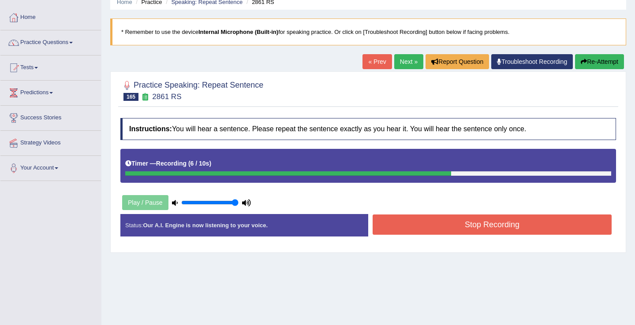
click at [402, 226] on button "Stop Recording" at bounding box center [492, 225] width 239 height 20
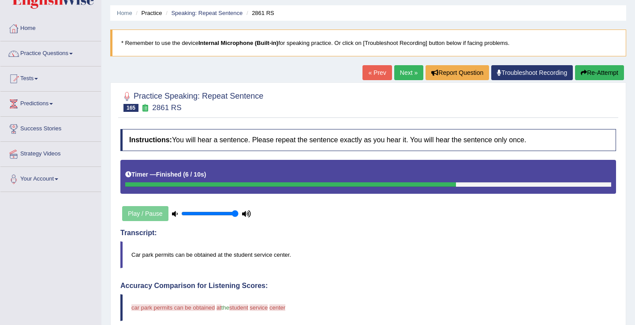
scroll to position [0, 0]
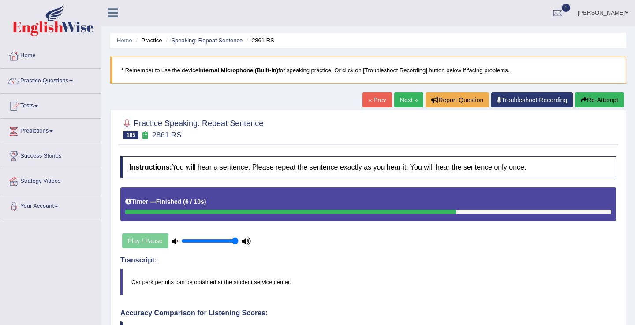
click at [374, 103] on link "« Prev" at bounding box center [376, 100] width 29 height 15
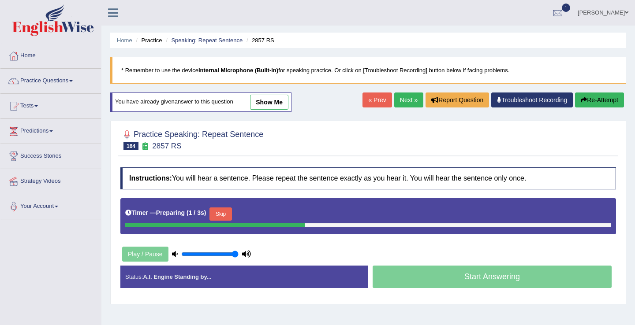
click at [402, 105] on link "Next »" at bounding box center [408, 100] width 29 height 15
click at [224, 213] on button "Skip" at bounding box center [220, 214] width 22 height 13
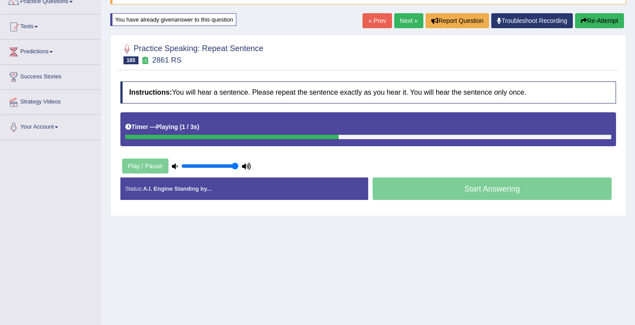
scroll to position [88, 0]
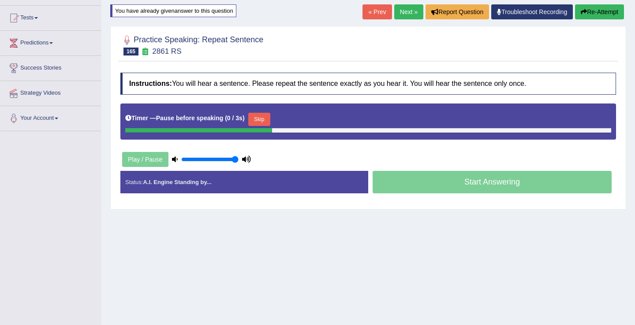
click at [262, 124] on button "Skip" at bounding box center [259, 119] width 22 height 13
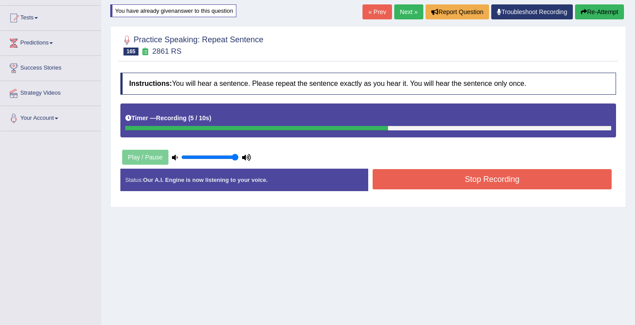
click at [388, 176] on button "Stop Recording" at bounding box center [492, 179] width 239 height 20
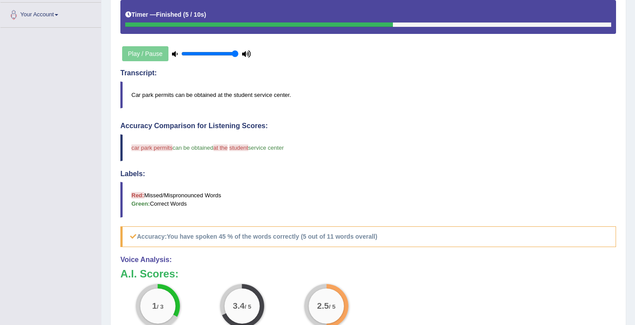
scroll to position [0, 0]
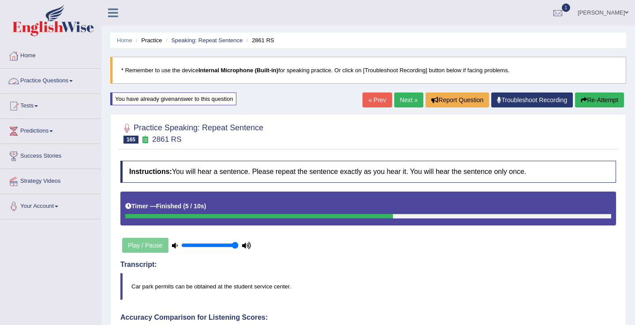
click at [45, 80] on link "Practice Questions" at bounding box center [50, 80] width 101 height 22
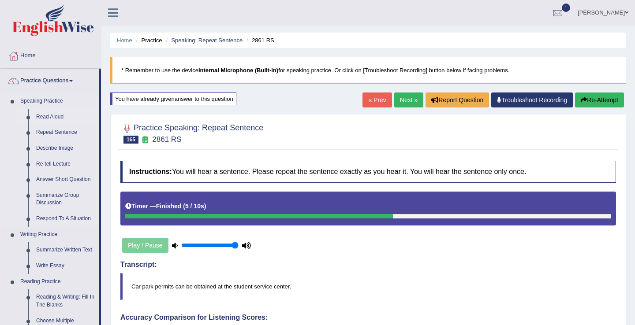
click at [46, 114] on link "Read Aloud" at bounding box center [65, 117] width 67 height 16
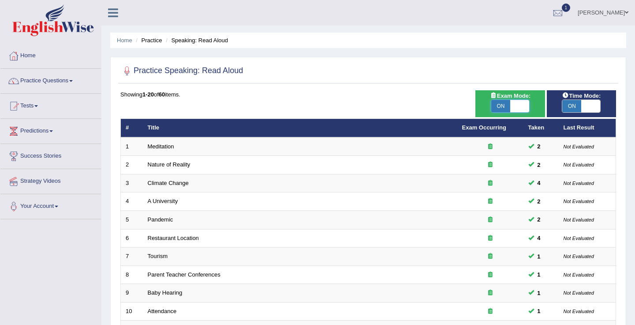
click at [514, 107] on span at bounding box center [519, 106] width 19 height 12
checkbox input "false"
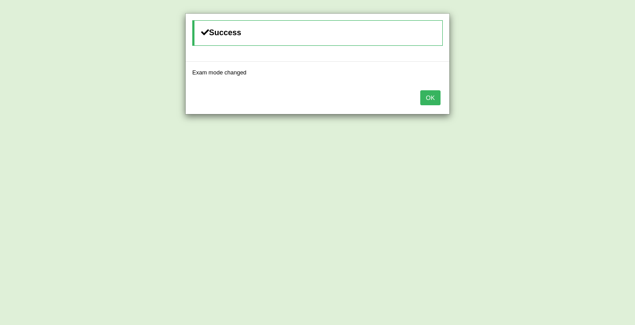
click at [432, 103] on button "OK" at bounding box center [430, 97] width 20 height 15
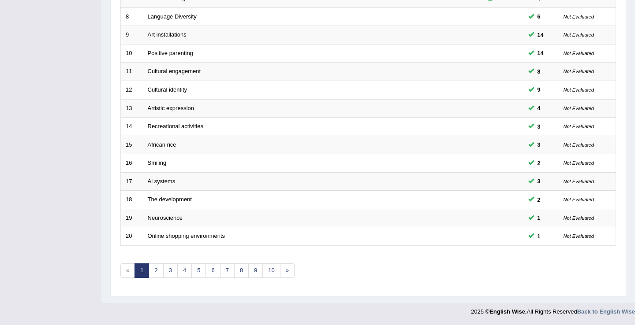
scroll to position [258, 0]
click at [202, 274] on link "5" at bounding box center [198, 271] width 15 height 15
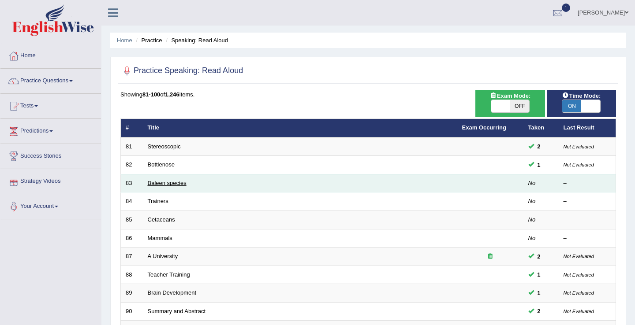
click at [165, 183] on link "Baleen species" at bounding box center [167, 183] width 39 height 7
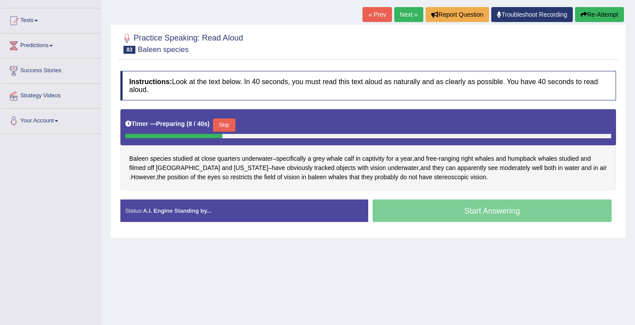
click at [235, 123] on button "Skip" at bounding box center [224, 125] width 22 height 13
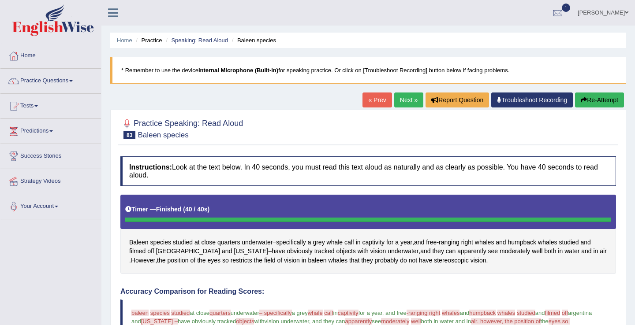
click at [615, 8] on link "[PERSON_NAME]" at bounding box center [603, 11] width 64 height 23
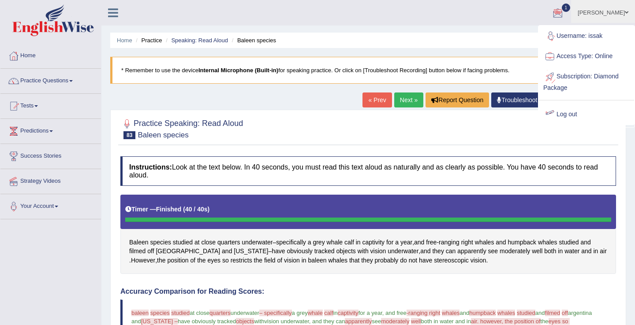
click at [566, 112] on link "Log out" at bounding box center [586, 115] width 95 height 20
